Goal: Information Seeking & Learning: Learn about a topic

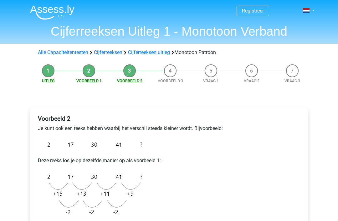
scroll to position [73, 0]
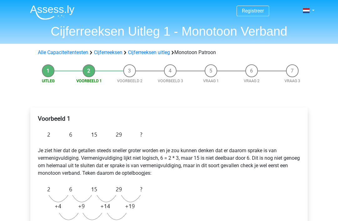
scroll to position [206, 0]
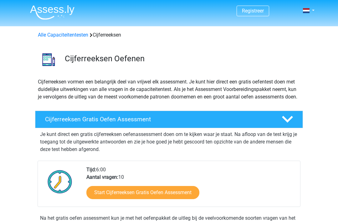
scroll to position [402, 0]
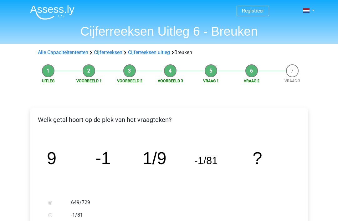
click at [57, 50] on link "Alle Capaciteitentesten" at bounding box center [63, 52] width 50 height 6
